Goal: Find specific page/section: Find specific page/section

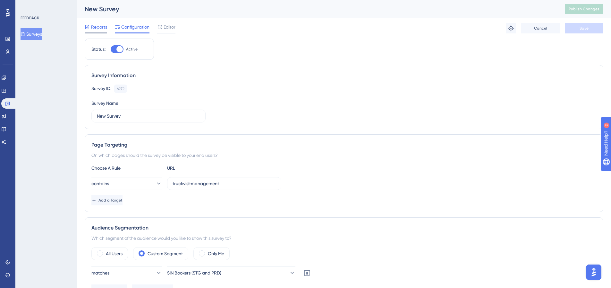
click at [97, 25] on span "Reports" at bounding box center [99, 27] width 16 height 8
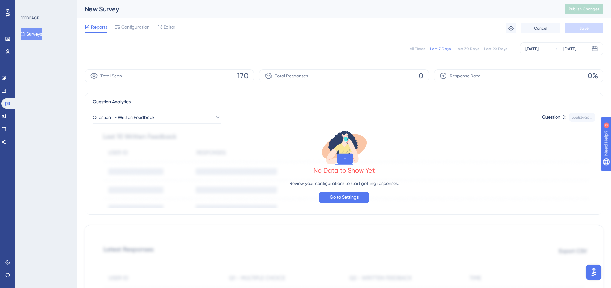
drag, startPoint x: 349, startPoint y: 59, endPoint x: 612, endPoint y: 54, distance: 263.6
click at [349, 59] on div "All Times Last 7 Days Last 30 Days Last 90 Days [DATE] [DATE] Total Seen 170 To…" at bounding box center [344, 284] width 519 height 490
click at [143, 29] on span "Configuration" at bounding box center [135, 27] width 28 height 8
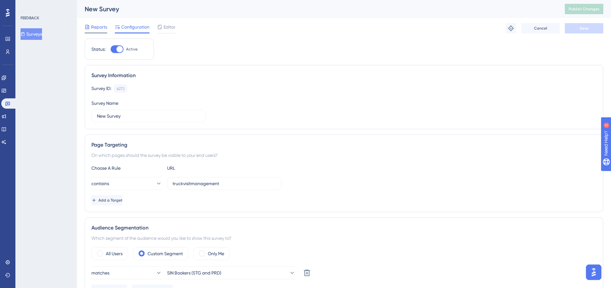
click at [101, 27] on span "Reports" at bounding box center [99, 27] width 16 height 8
